Goal: Information Seeking & Learning: Learn about a topic

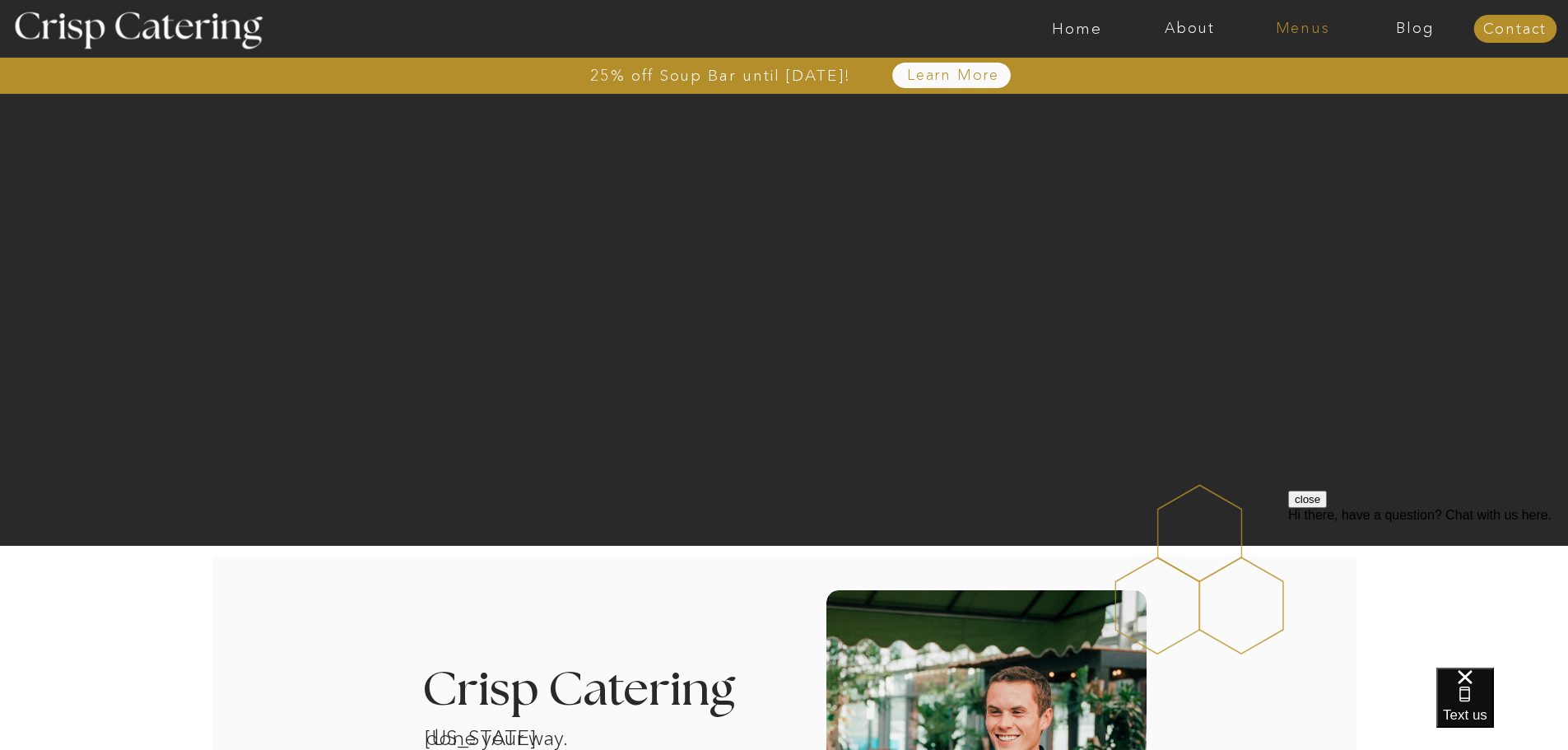
click at [1297, 33] on nav "Menus" at bounding box center [1302, 28] width 113 height 16
click at [1259, 95] on nav "Winter (Sep-Feb)" at bounding box center [1301, 97] width 135 height 15
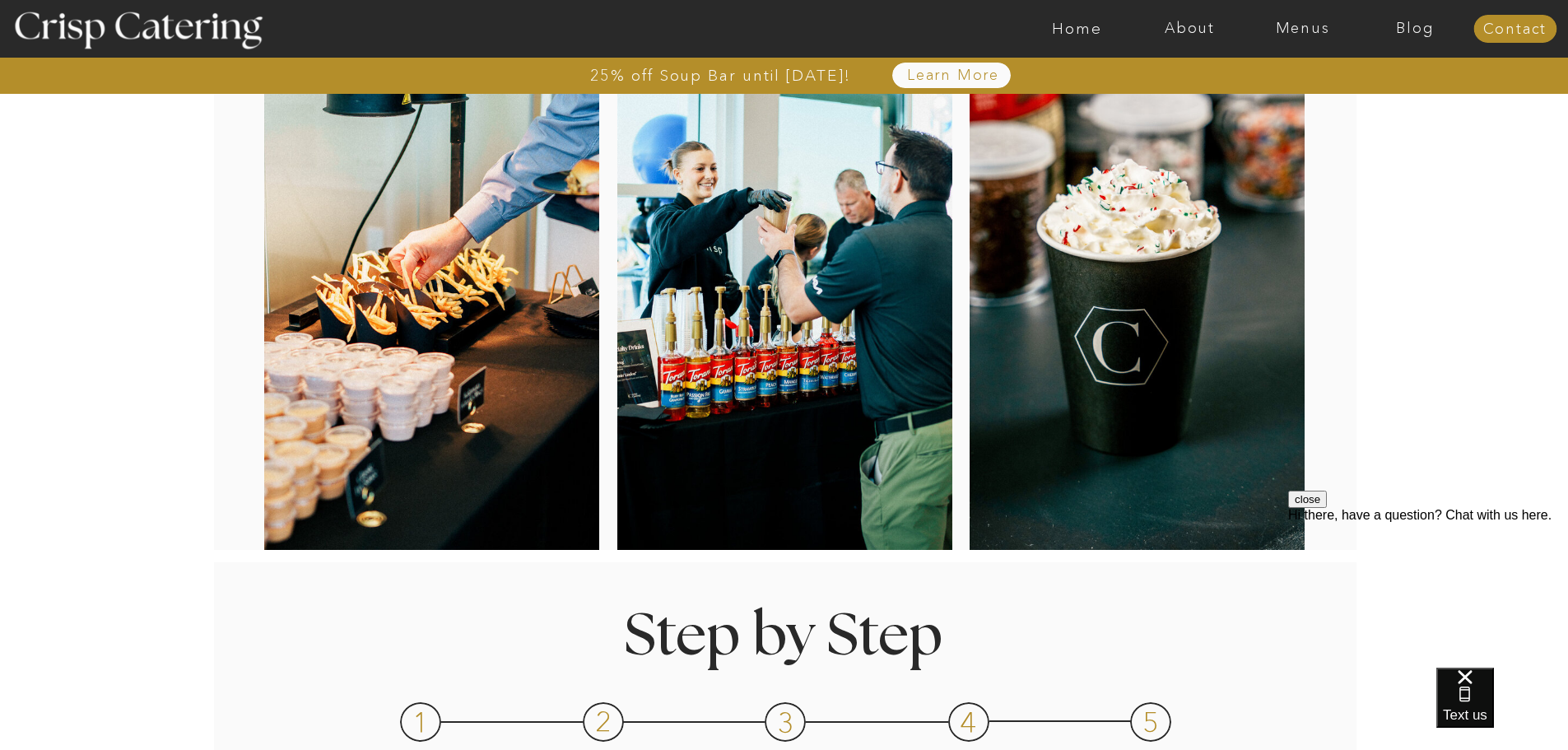
scroll to position [330, 0]
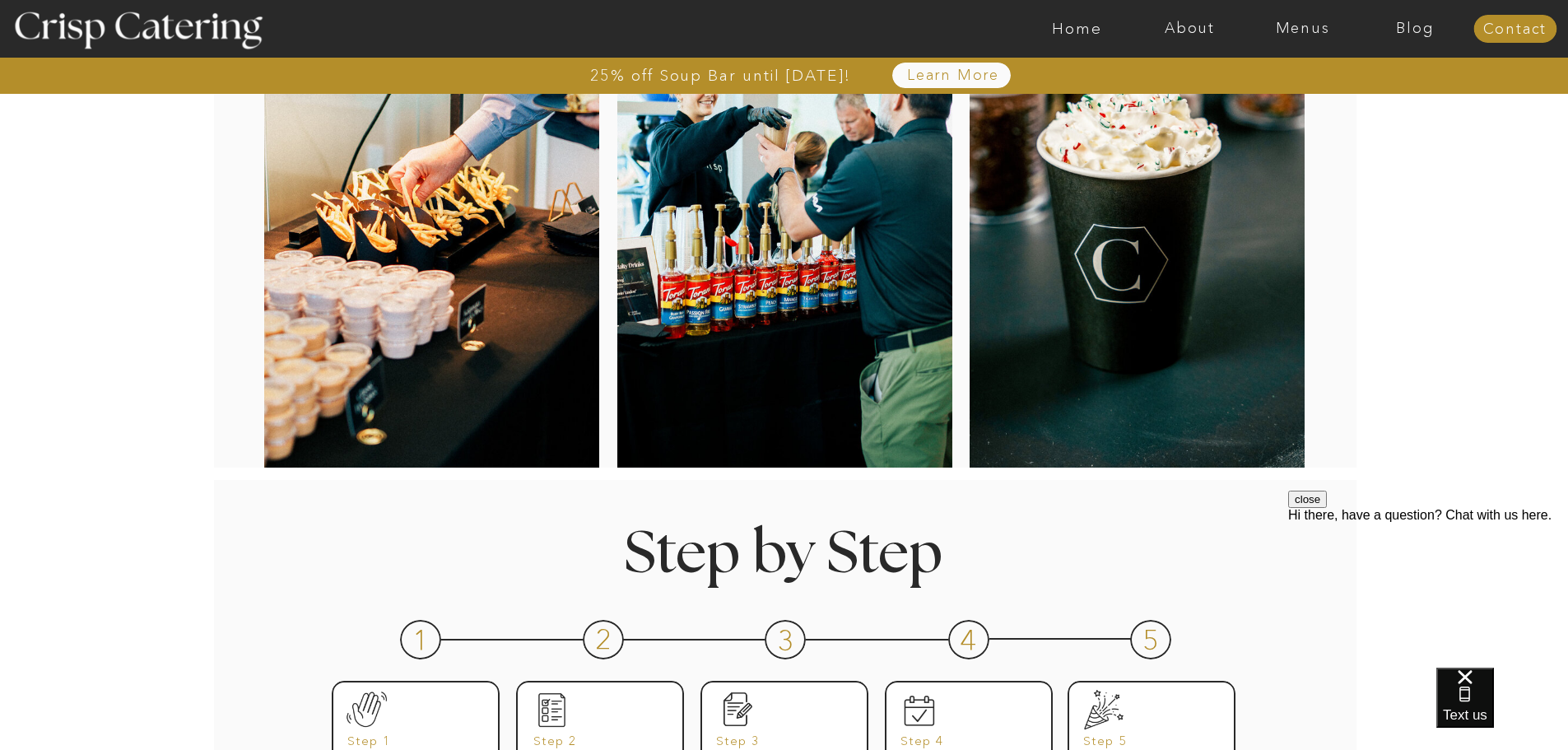
click at [1108, 228] on div at bounding box center [1137, 206] width 335 height 546
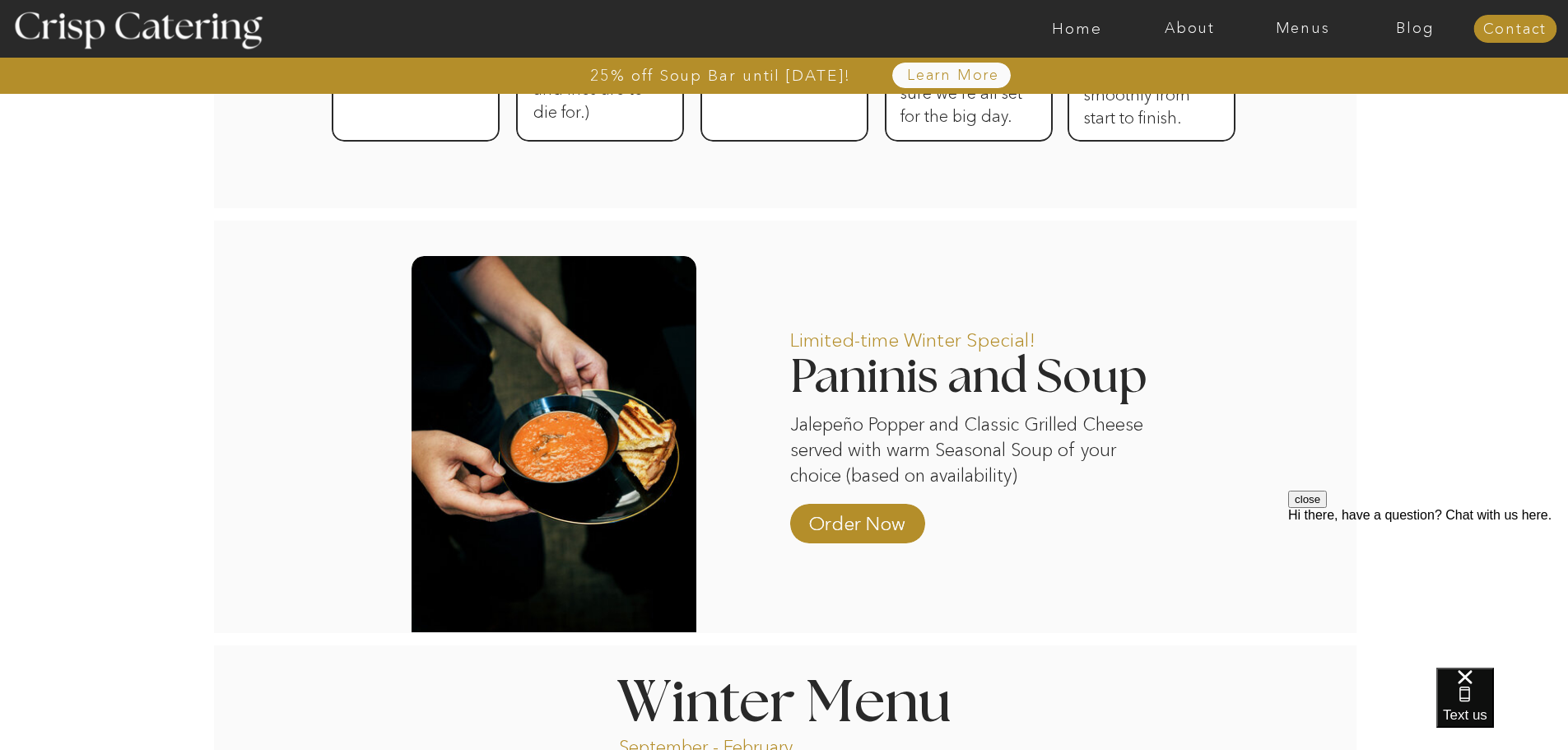
scroll to position [1565, 0]
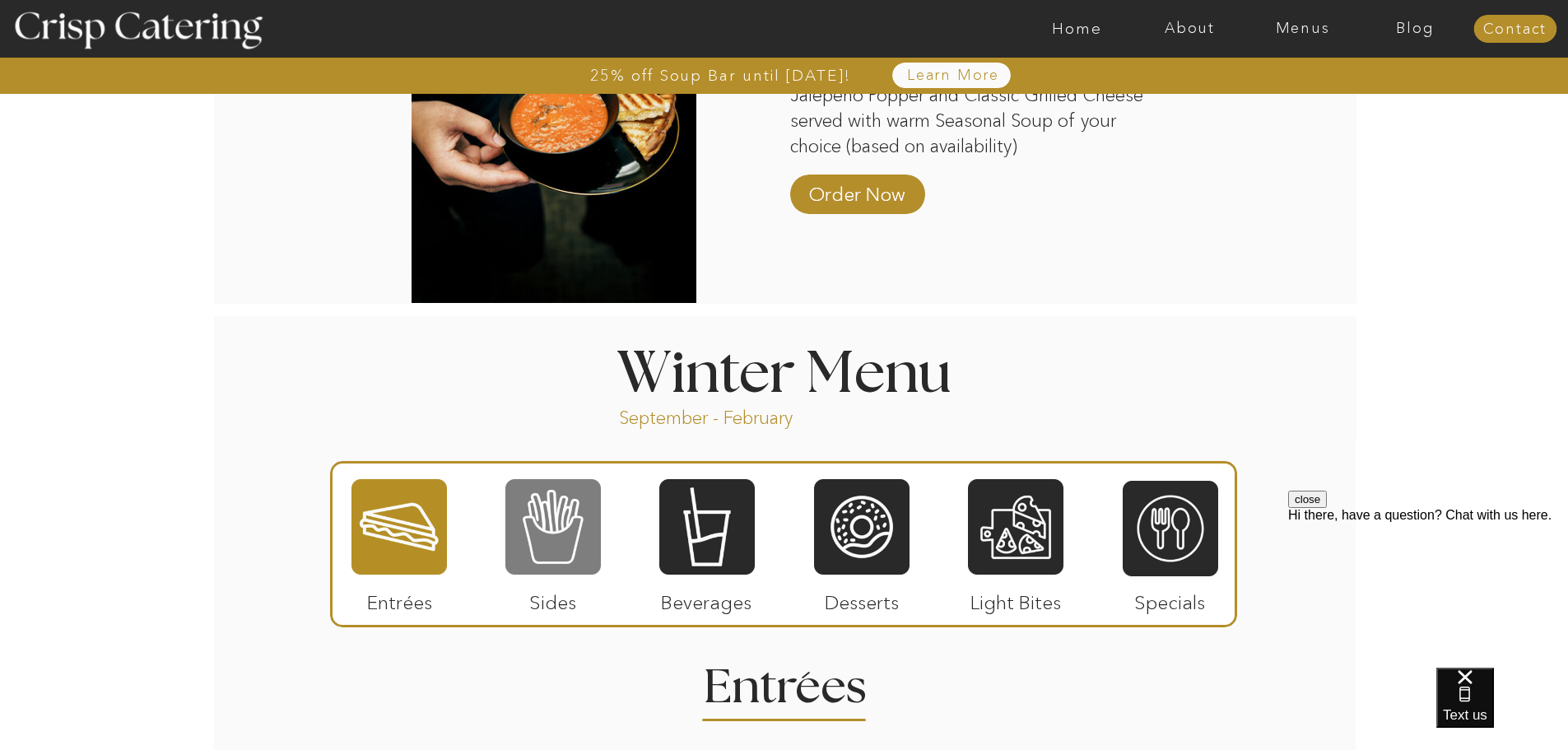
click at [555, 545] on div at bounding box center [553, 527] width 95 height 99
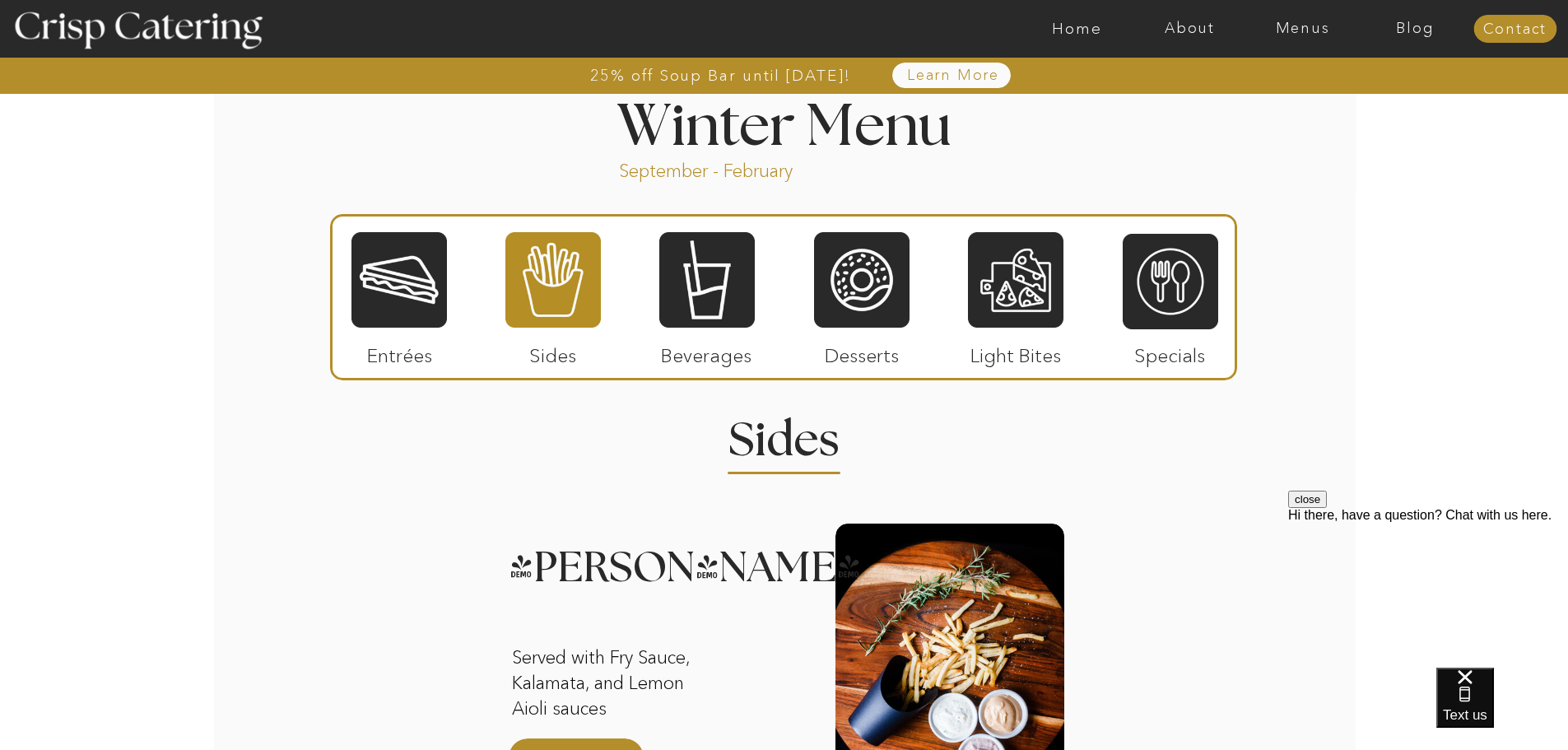
scroll to position [1647, 0]
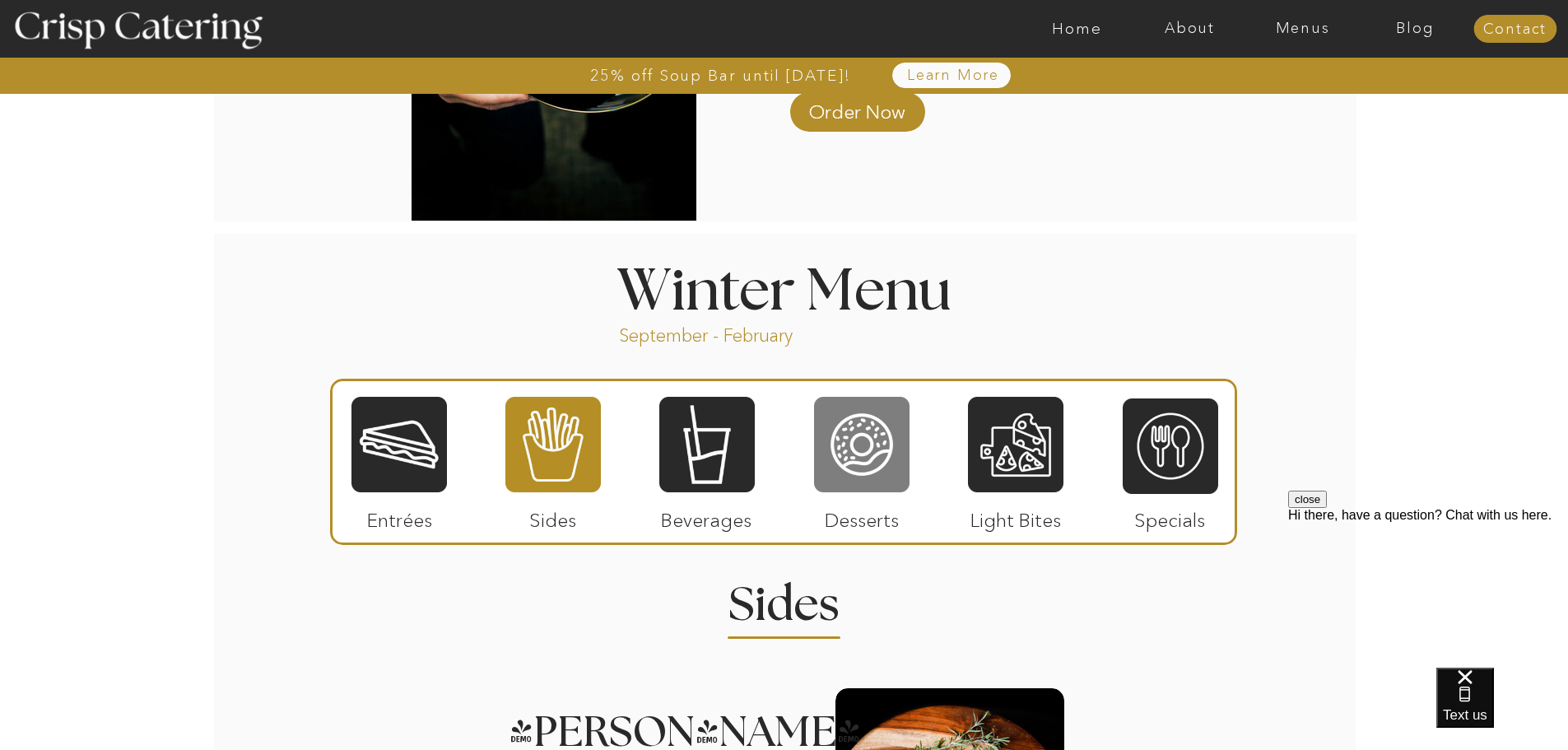
click at [873, 447] on div at bounding box center [862, 444] width 95 height 99
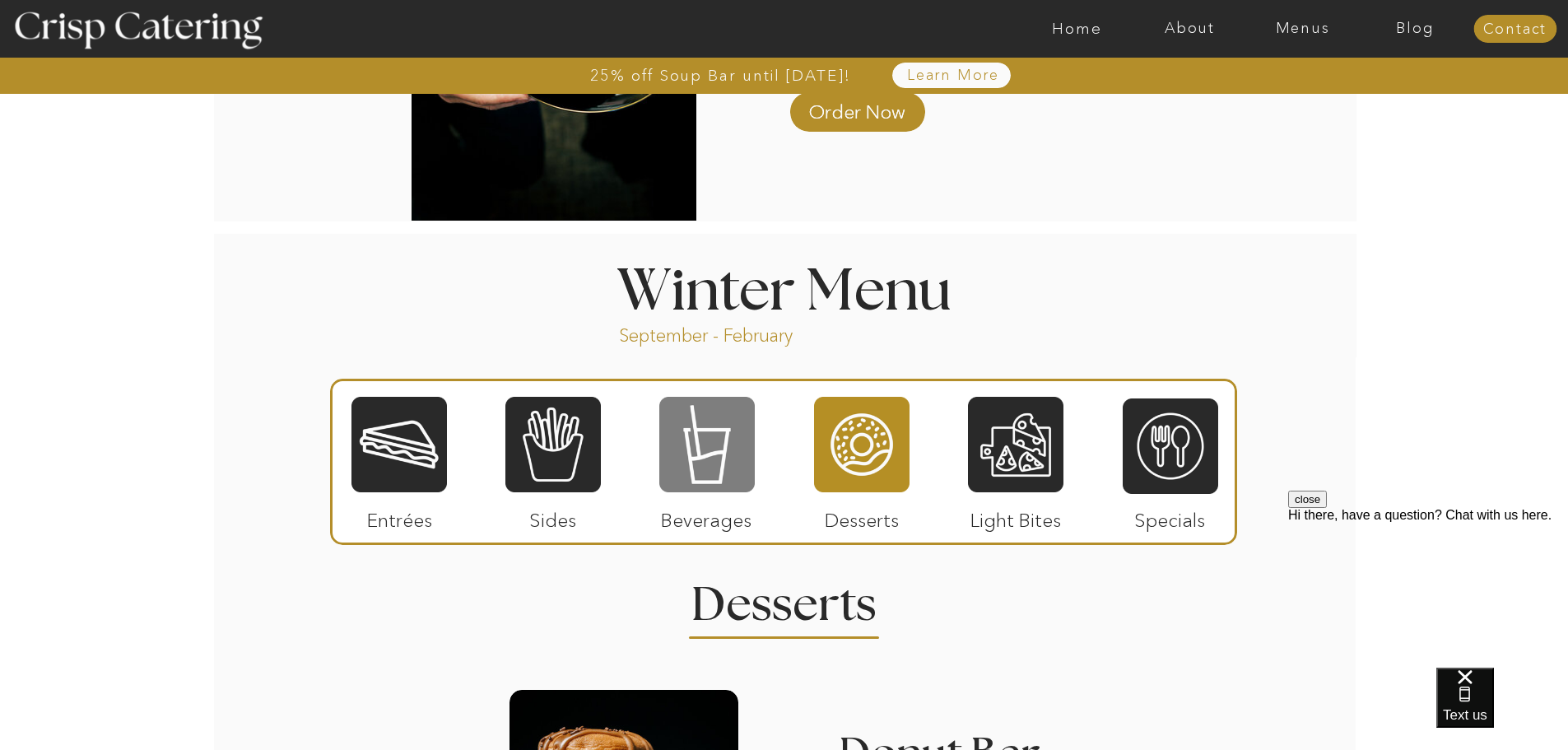
click at [689, 441] on div at bounding box center [707, 444] width 95 height 99
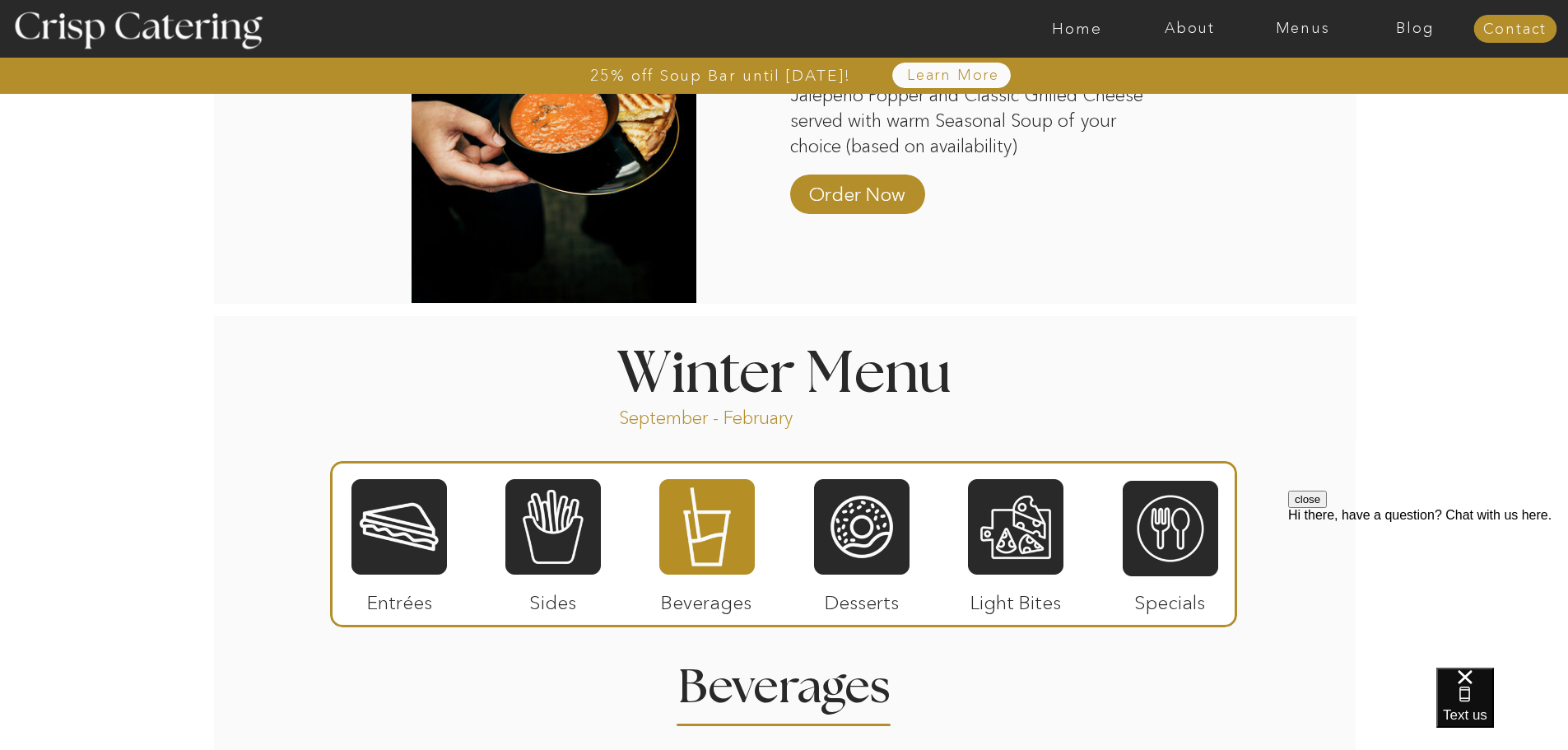
scroll to position [1729, 0]
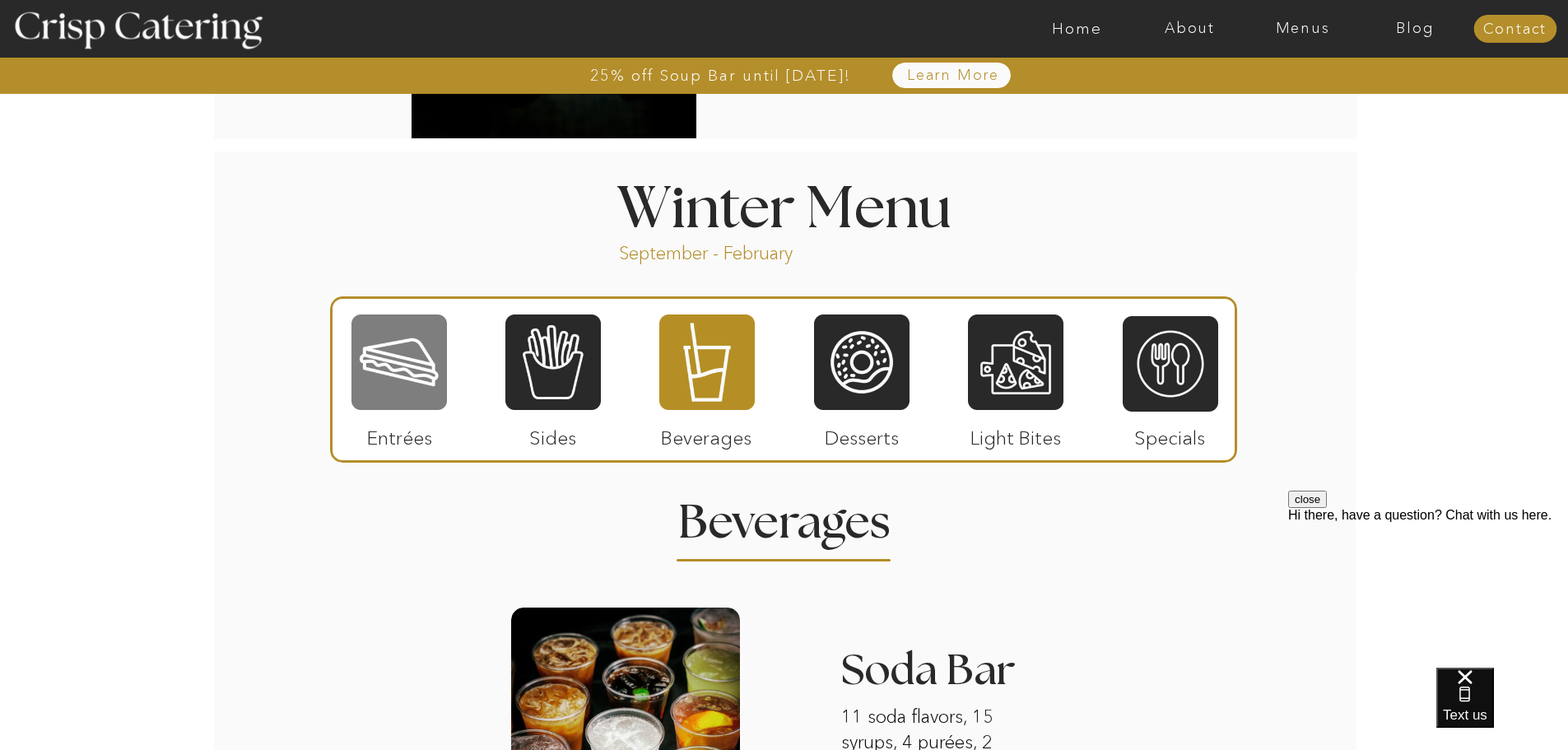
click at [391, 375] on div at bounding box center [399, 362] width 95 height 99
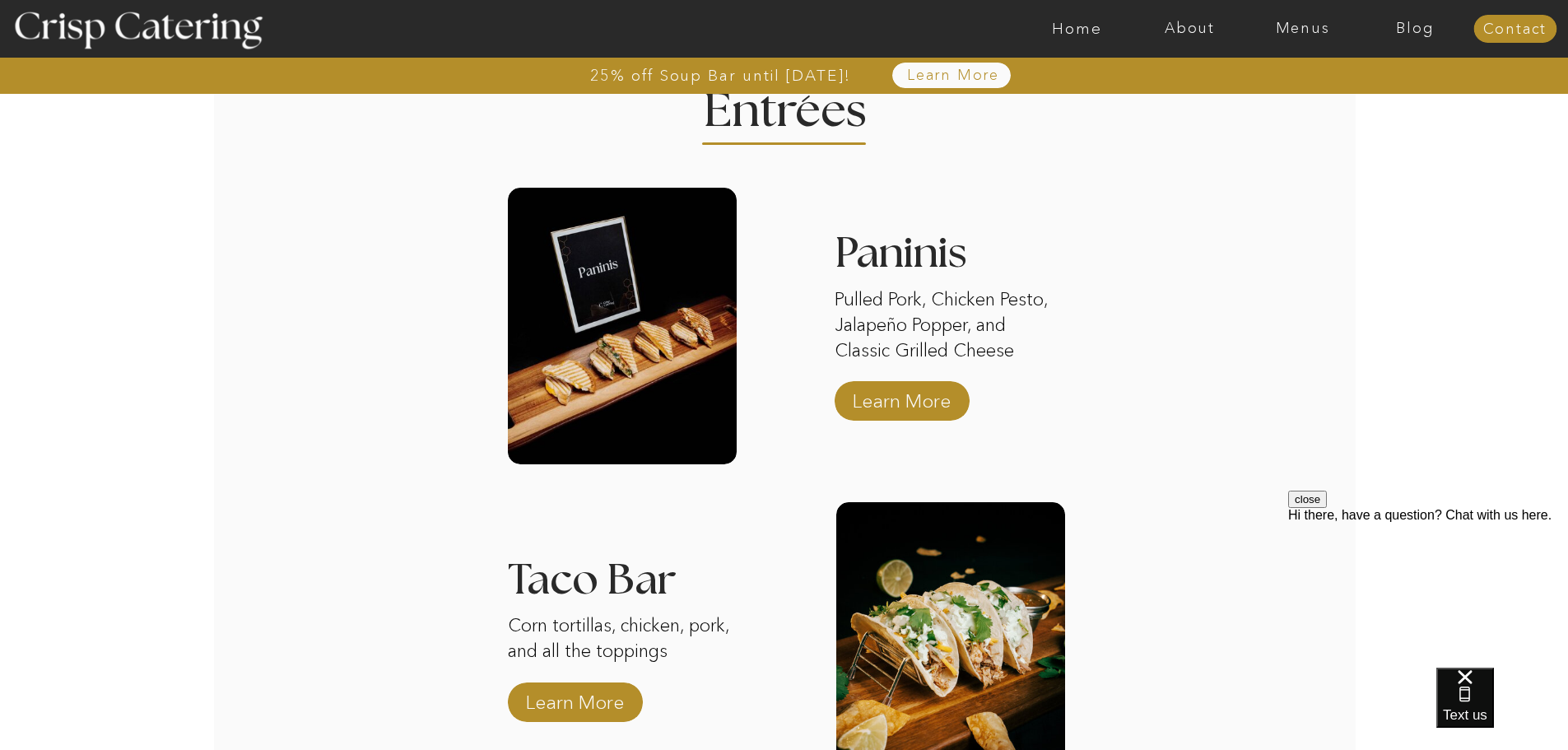
scroll to position [1647, 0]
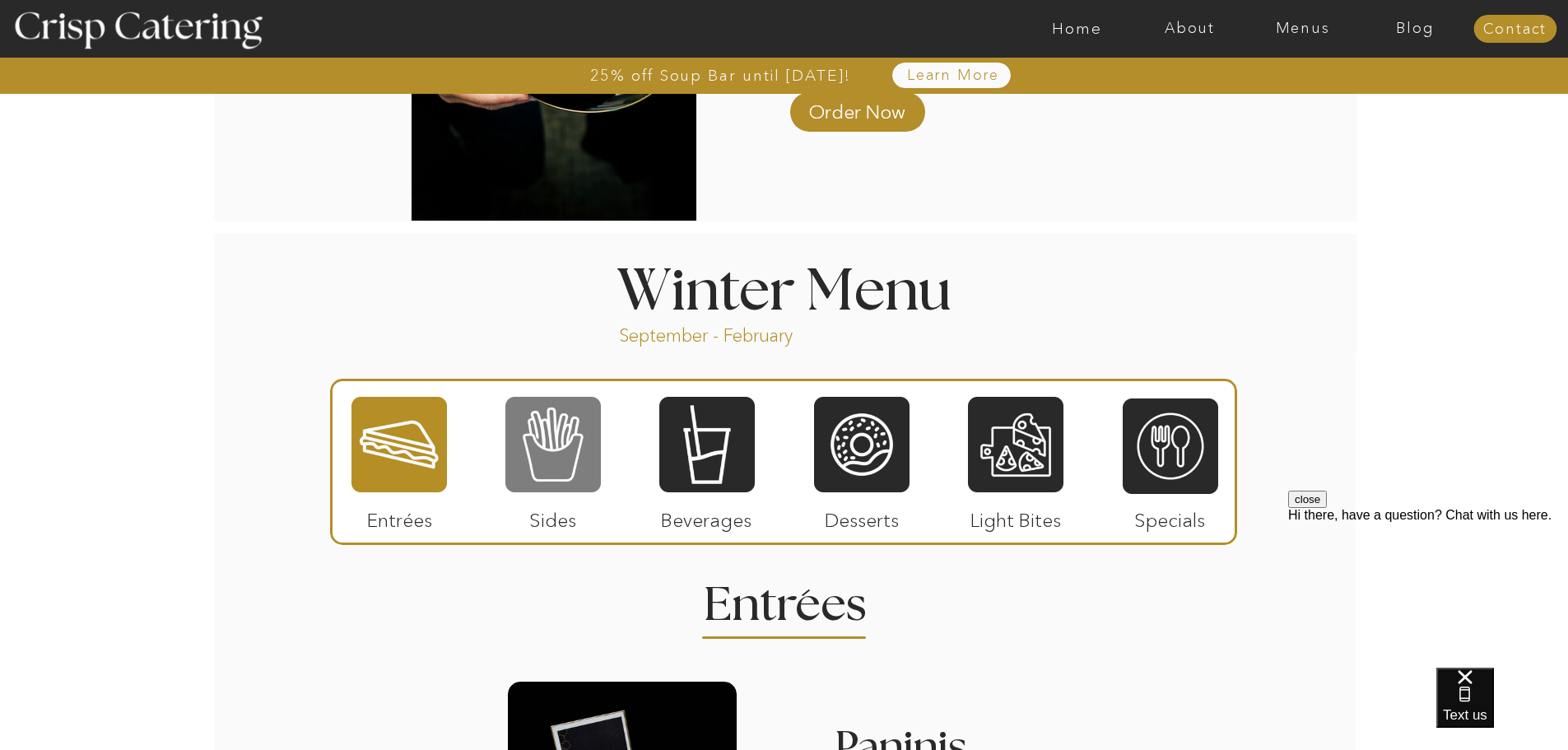
click at [563, 443] on div at bounding box center [553, 444] width 95 height 99
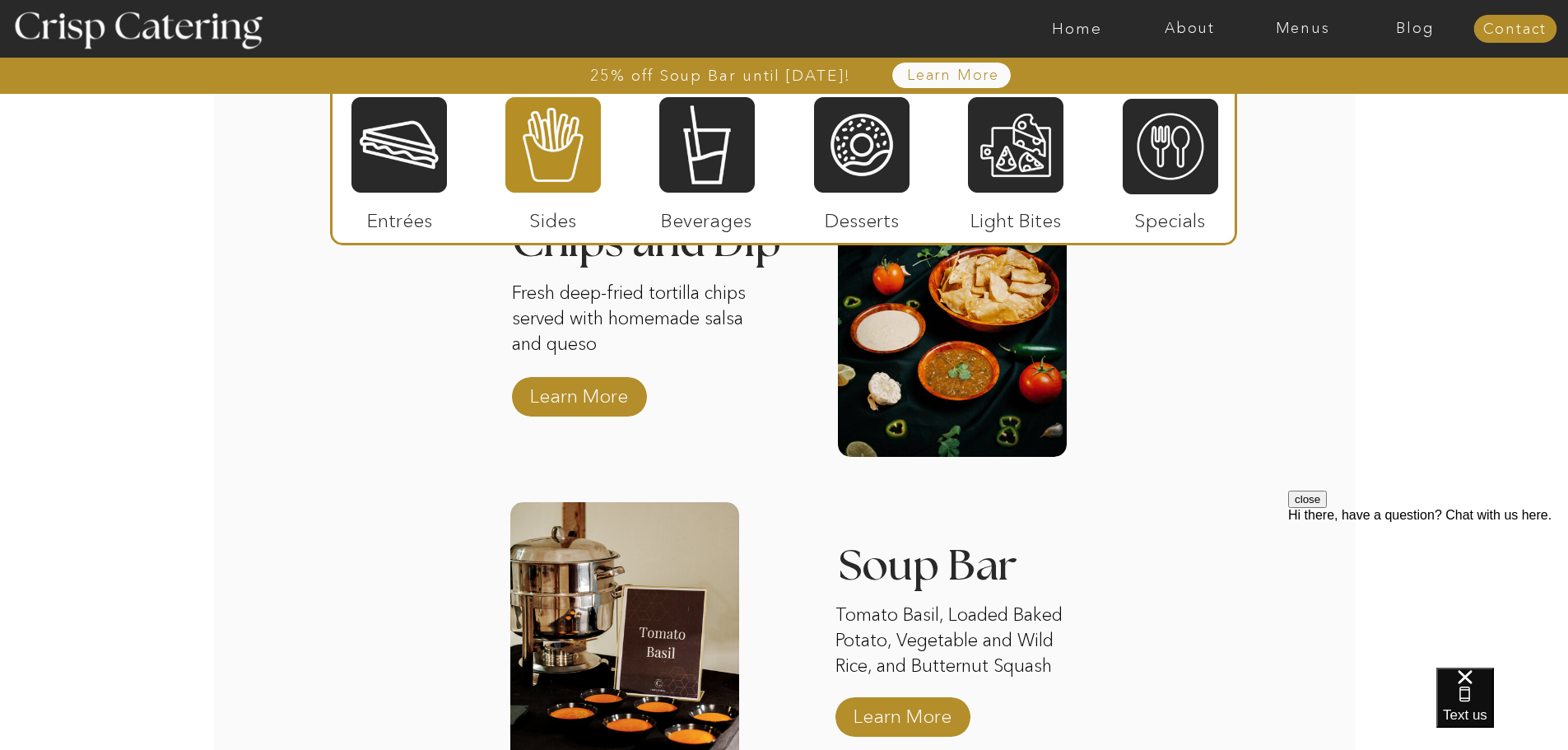
scroll to position [2964, 0]
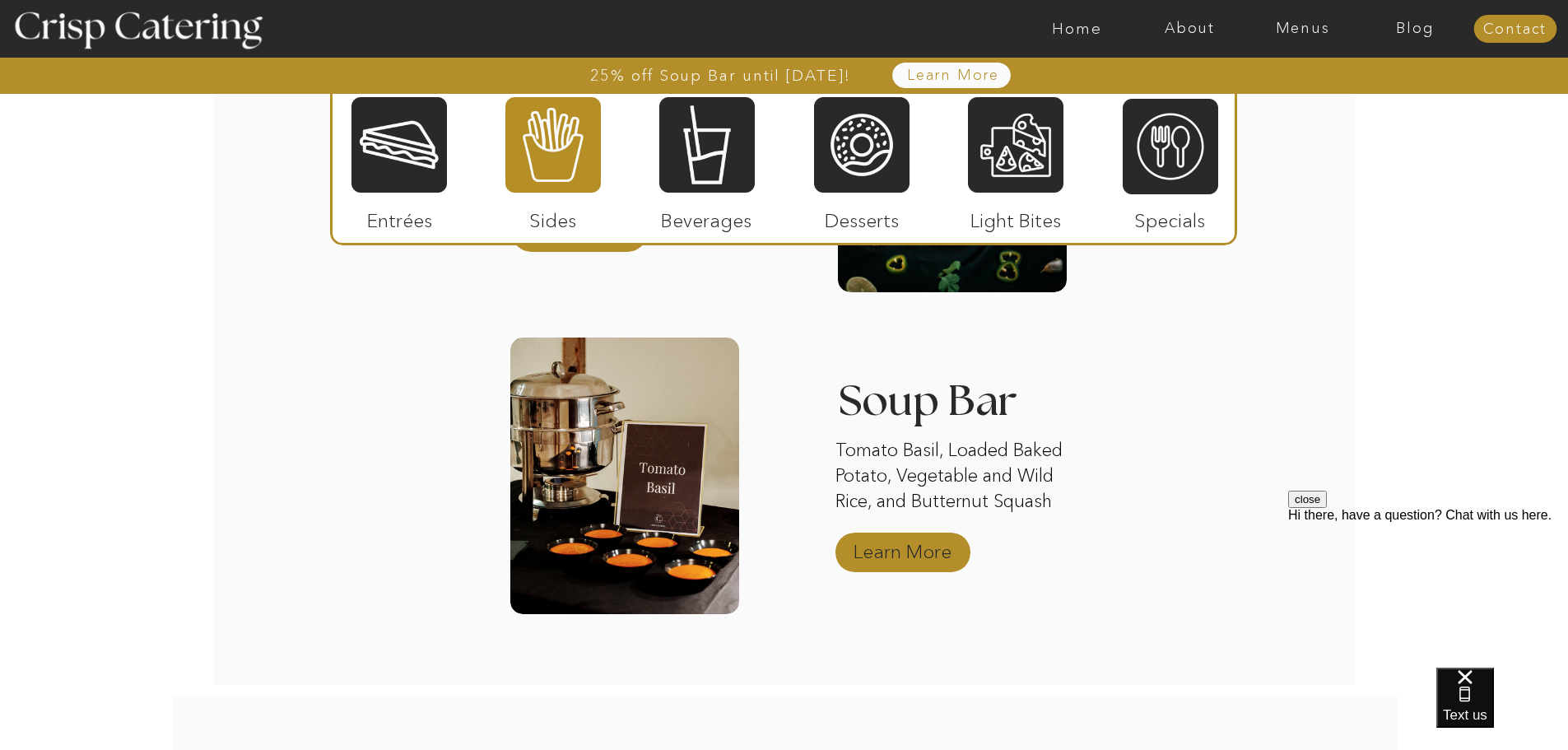
click at [915, 561] on p "Learn More" at bounding box center [902, 548] width 110 height 48
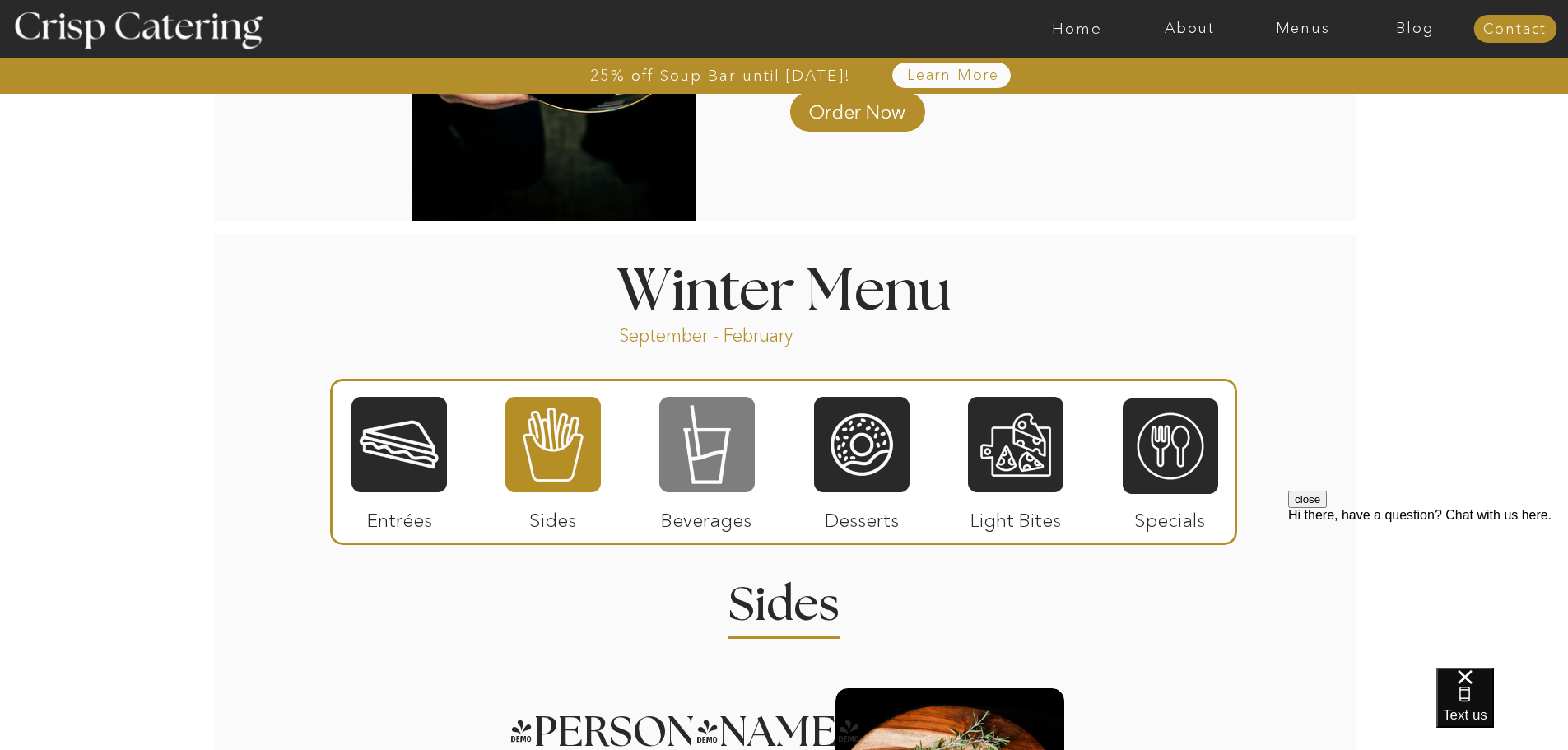
scroll to position [1565, 0]
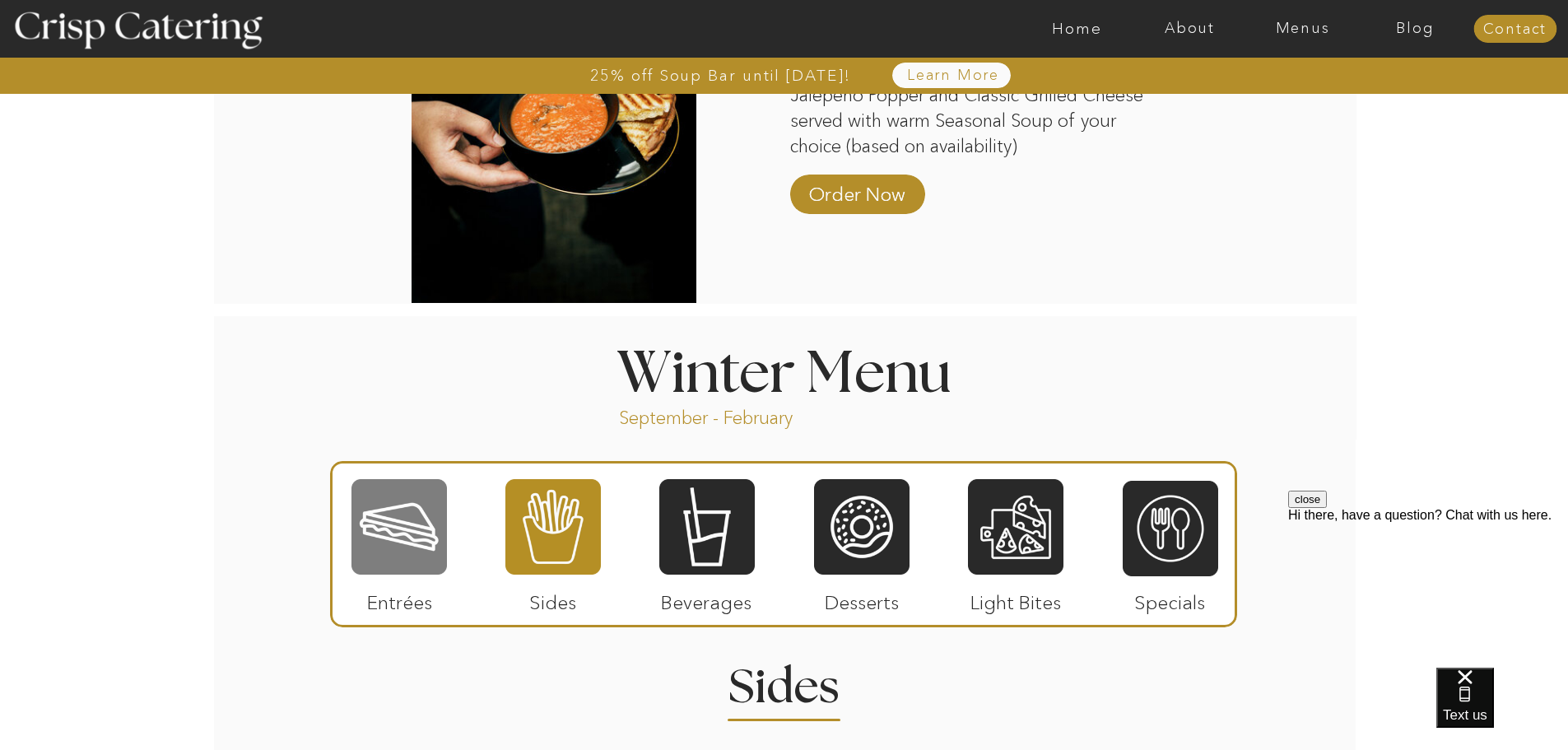
click at [396, 527] on div at bounding box center [399, 527] width 95 height 99
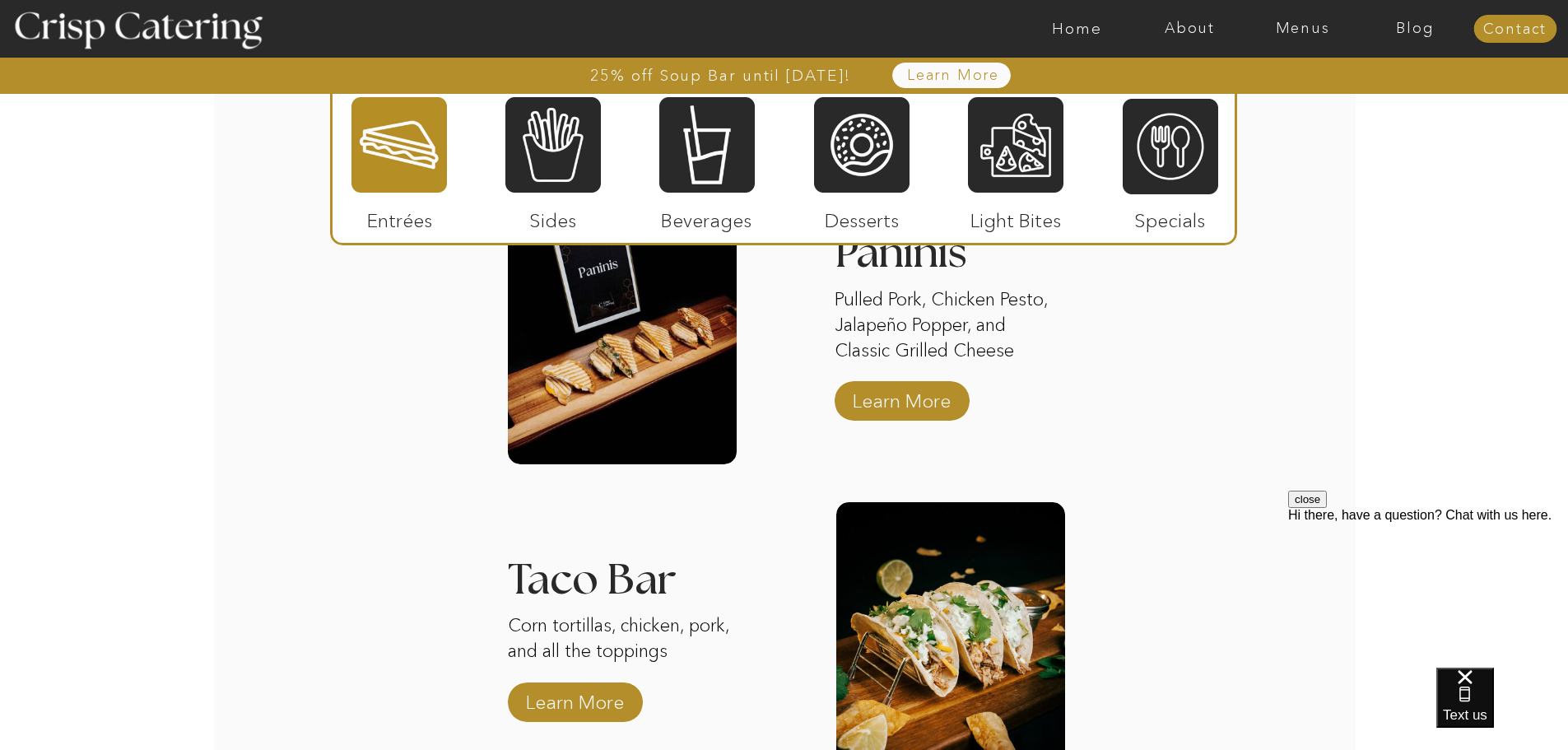
scroll to position [2388, 0]
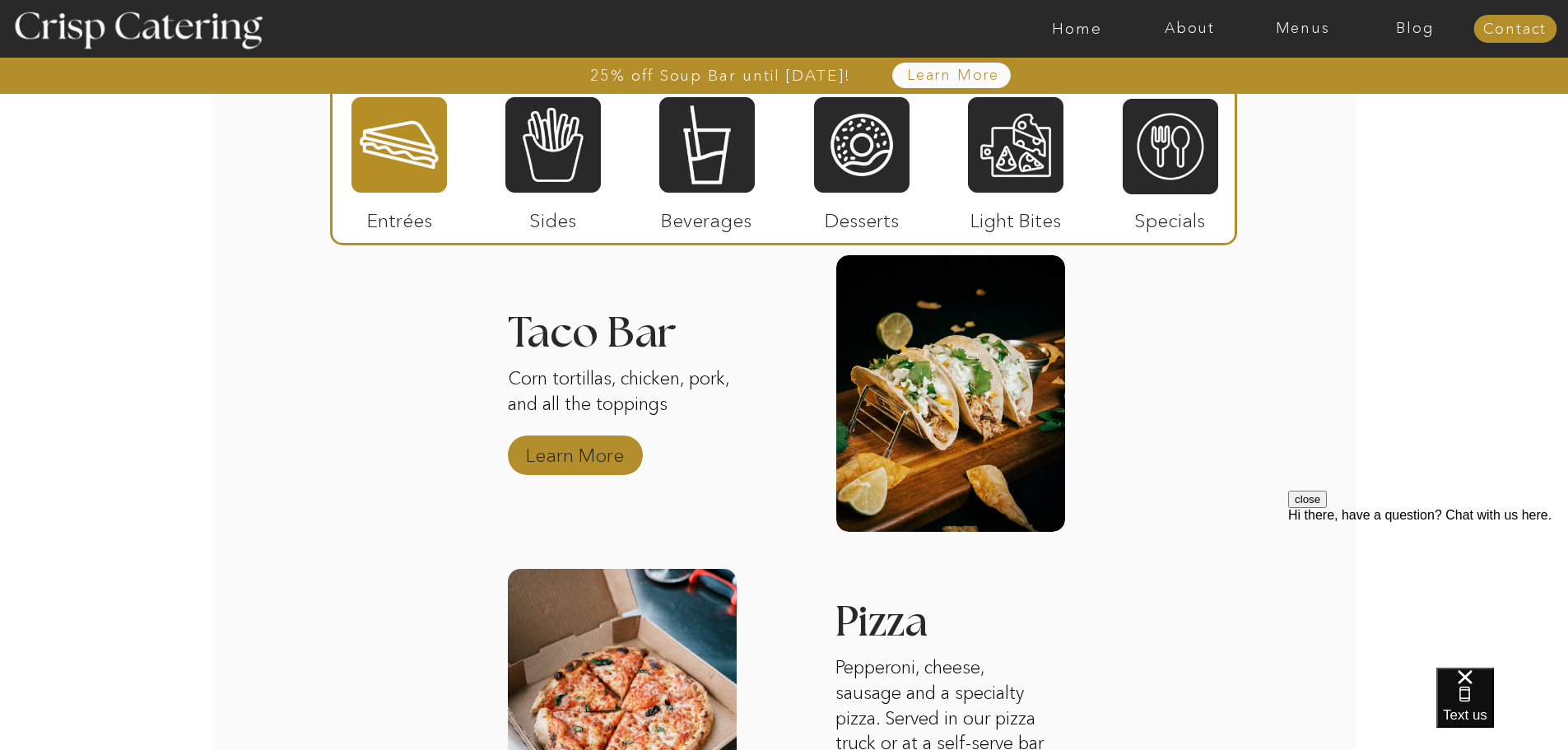
click at [584, 444] on p "Learn More" at bounding box center [575, 451] width 110 height 48
click at [381, 159] on div at bounding box center [399, 144] width 95 height 99
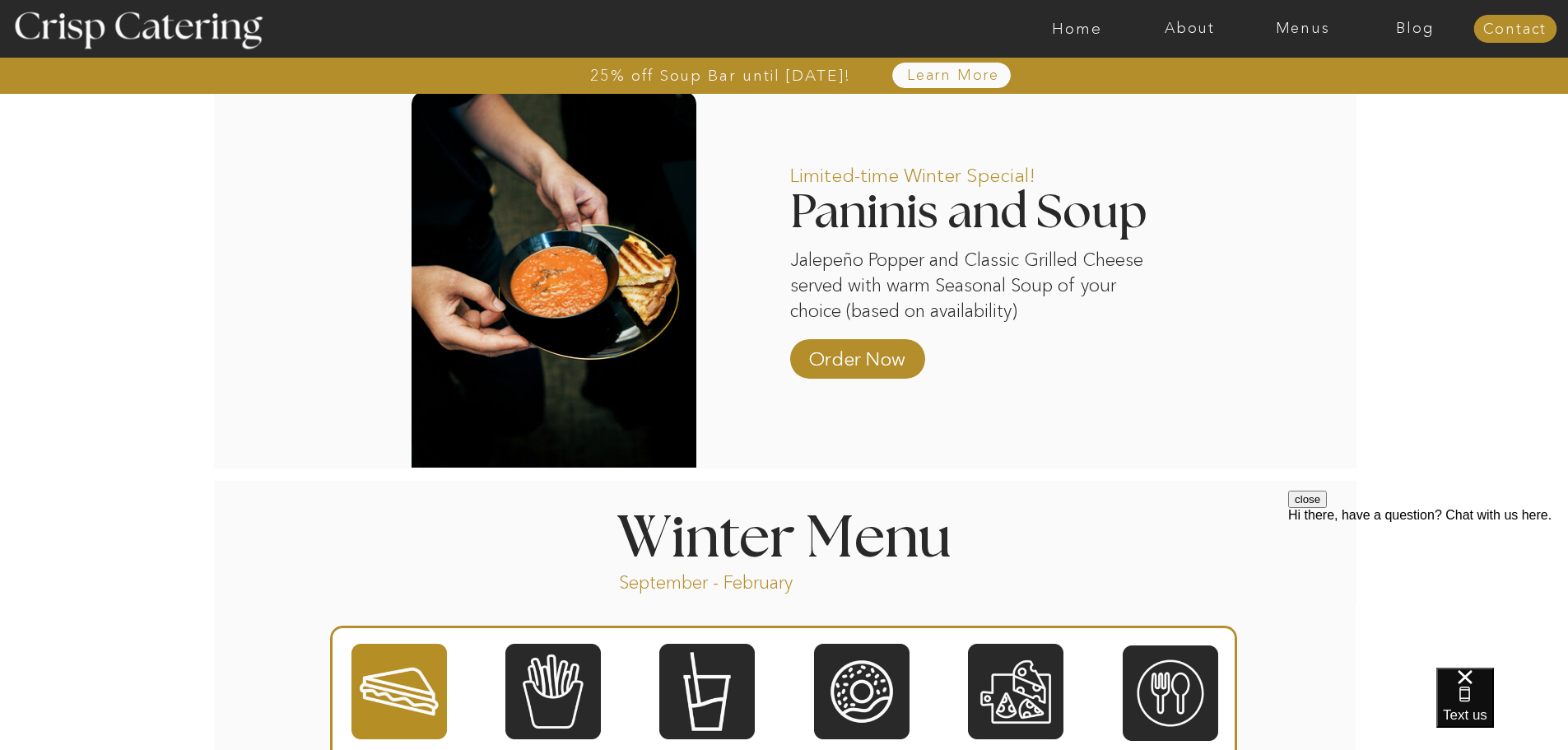
scroll to position [1729, 0]
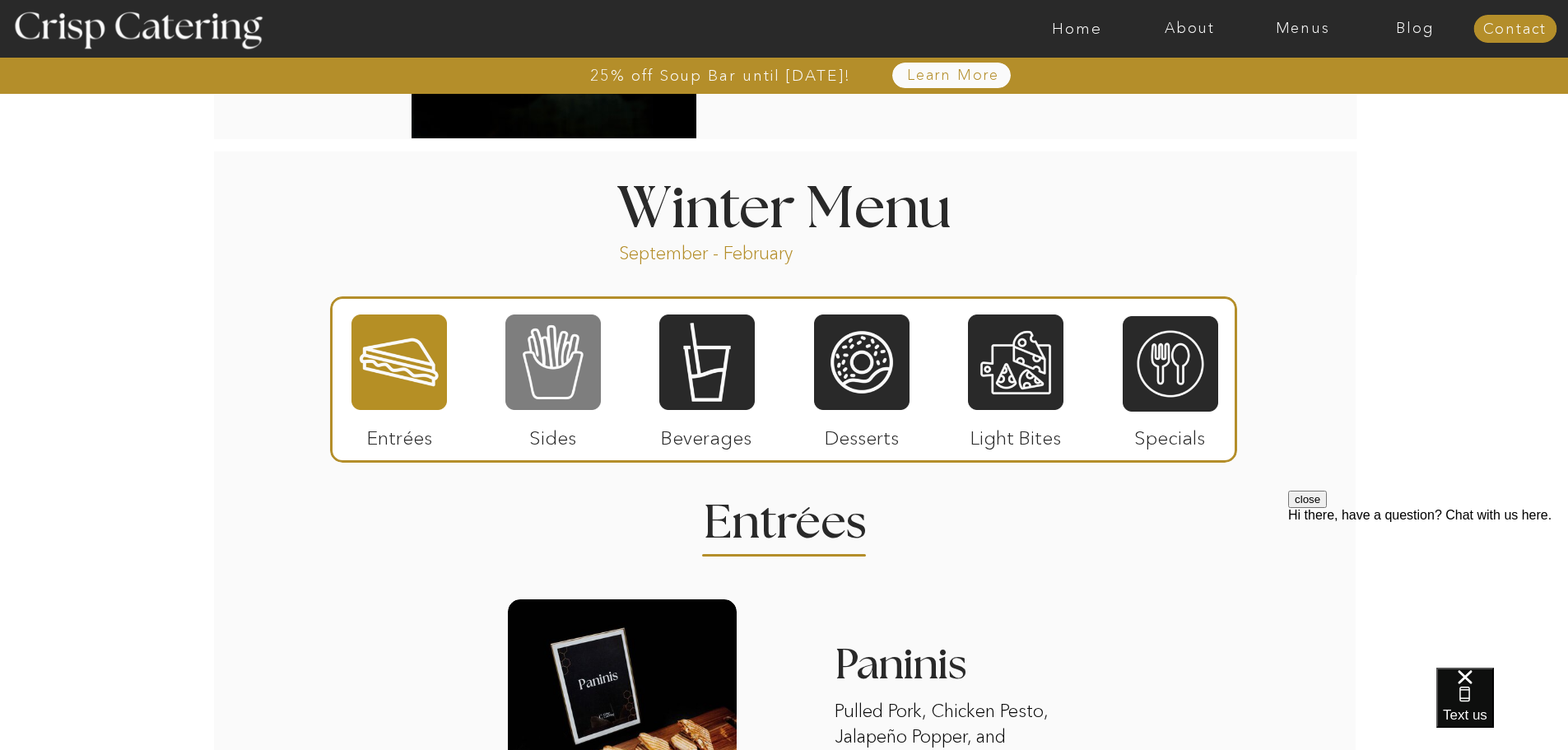
click at [551, 386] on div at bounding box center [553, 362] width 95 height 99
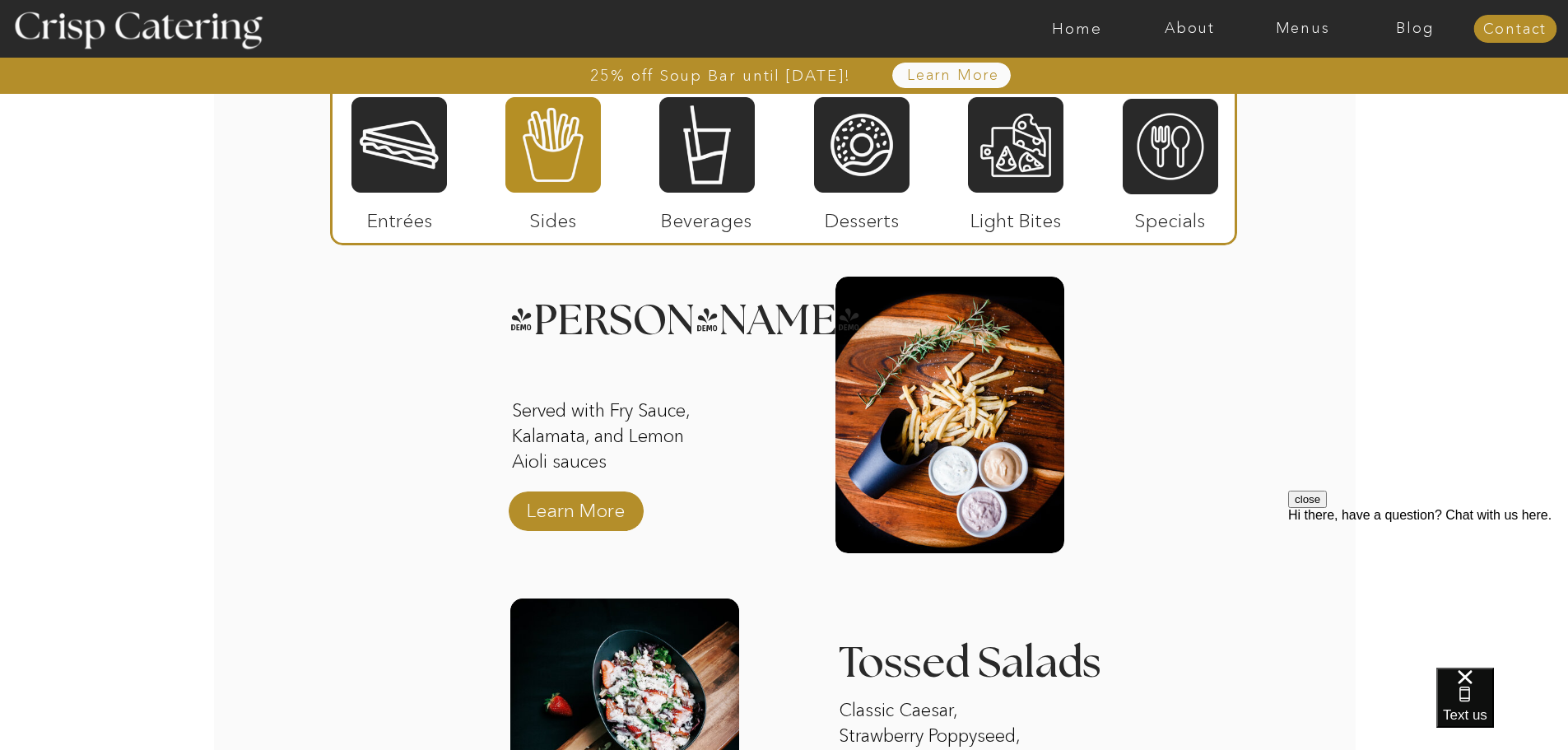
scroll to position [2388, 0]
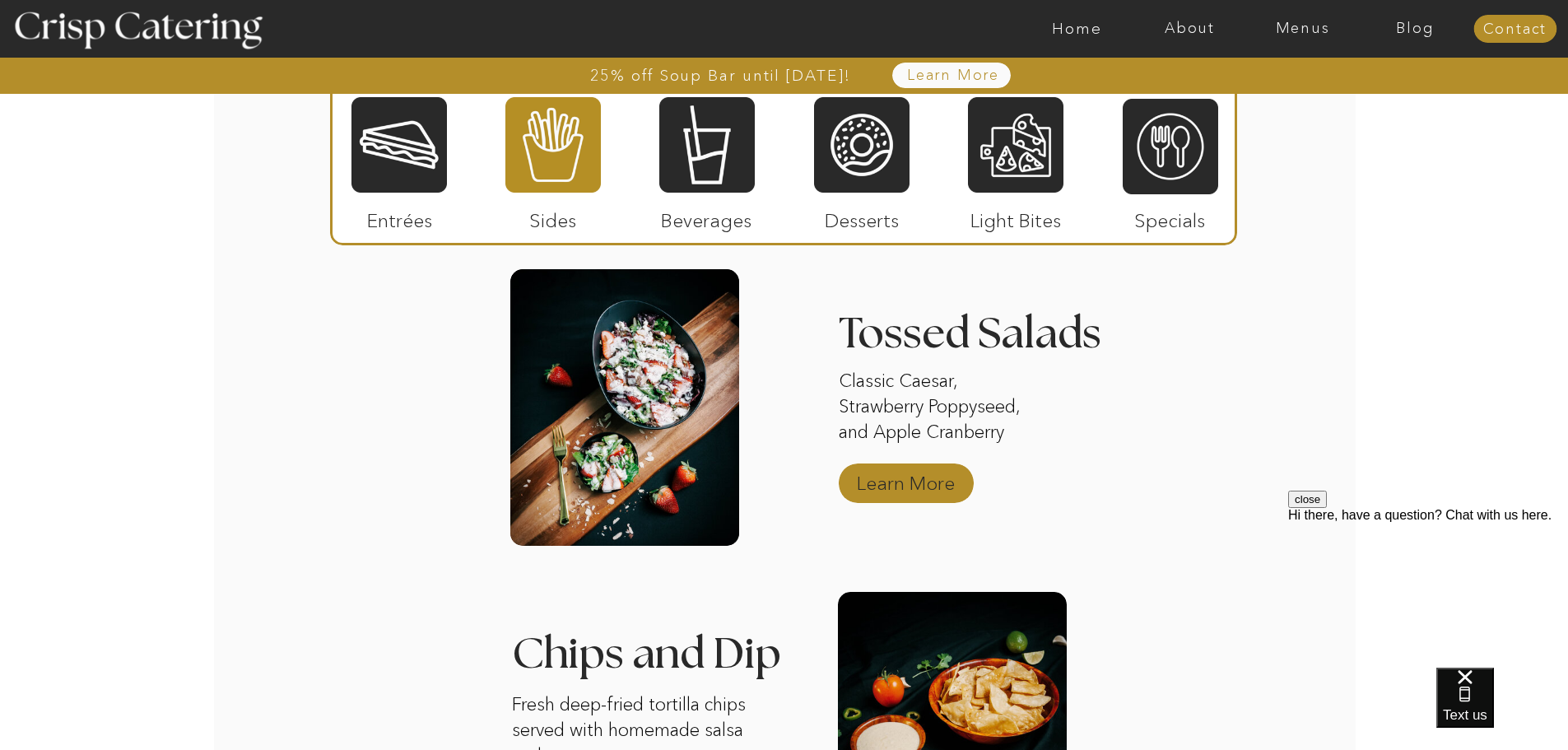
click at [932, 480] on p "Learn More" at bounding box center [905, 479] width 110 height 48
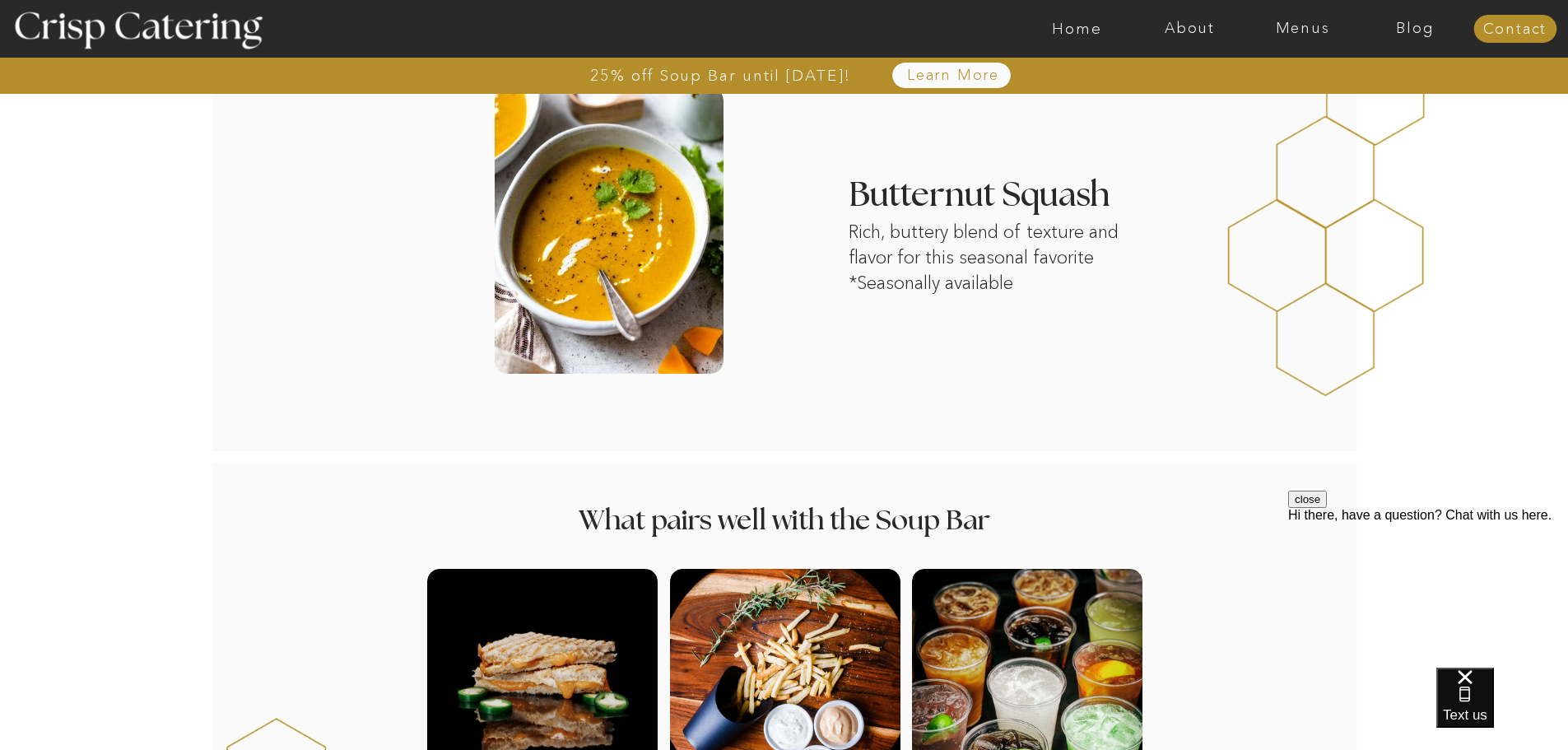
scroll to position [2059, 0]
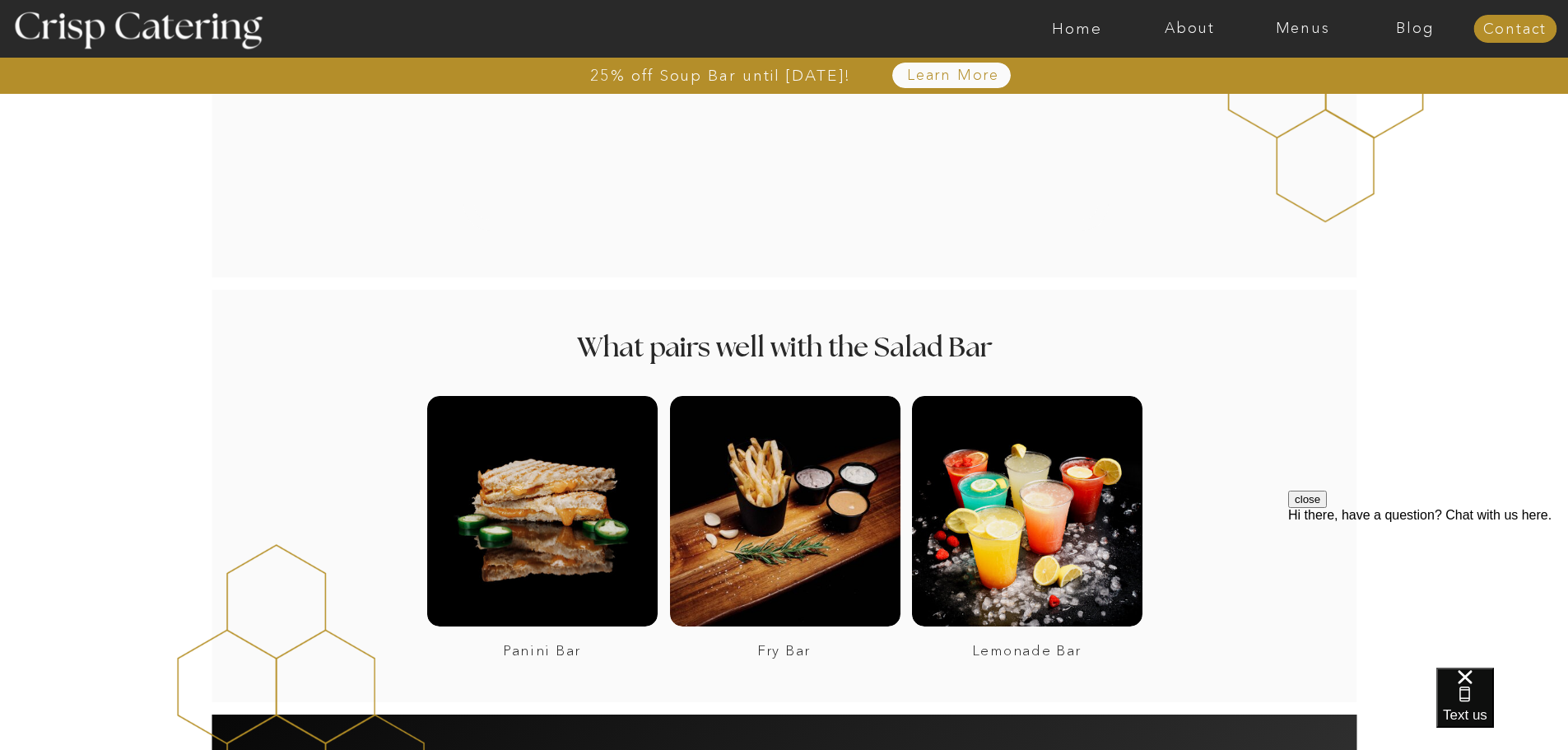
scroll to position [1647, 0]
